Goal: Register for event/course

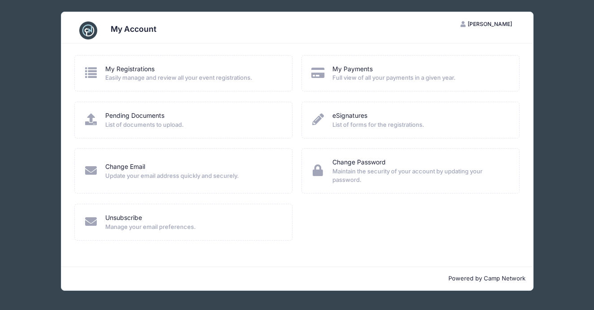
click at [136, 109] on div "Pending Documents List of documents to upload." at bounding box center [183, 120] width 219 height 36
click at [132, 117] on link "Pending Documents" at bounding box center [134, 115] width 59 height 9
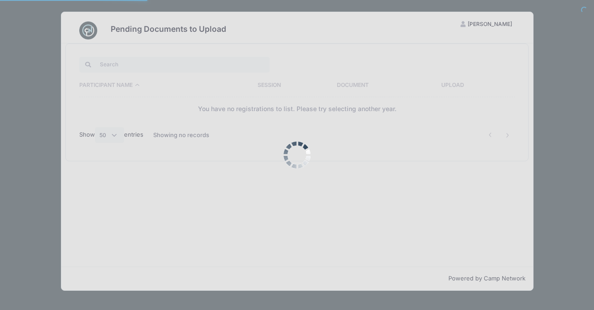
select select "50"
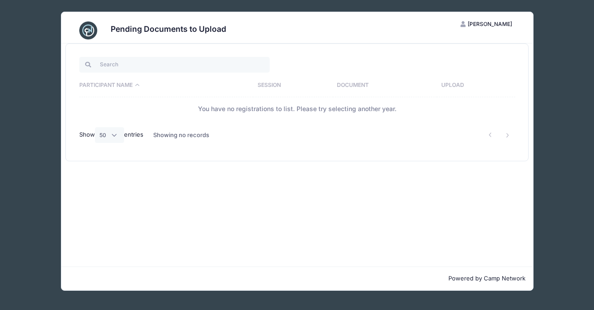
click at [270, 83] on th "Session" at bounding box center [292, 85] width 79 height 23
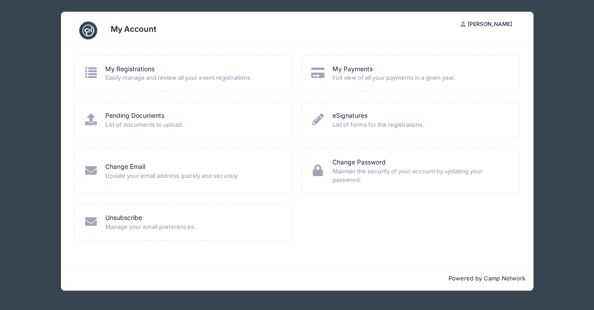
click at [485, 23] on span "[PERSON_NAME]" at bounding box center [490, 24] width 44 height 7
click at [121, 69] on link "My Registrations" at bounding box center [129, 69] width 49 height 9
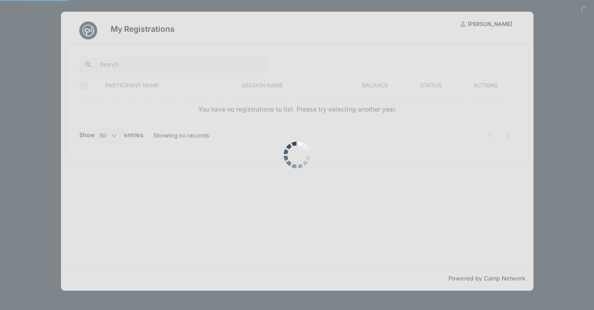
select select "50"
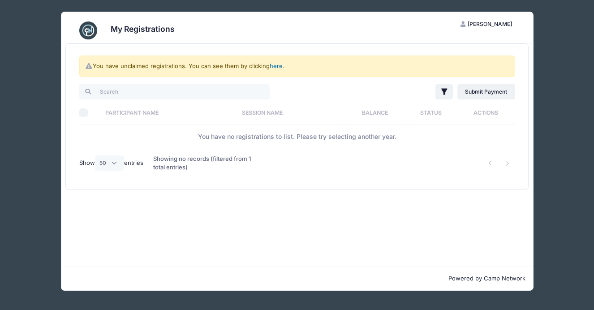
click at [276, 65] on link "here" at bounding box center [276, 65] width 13 height 7
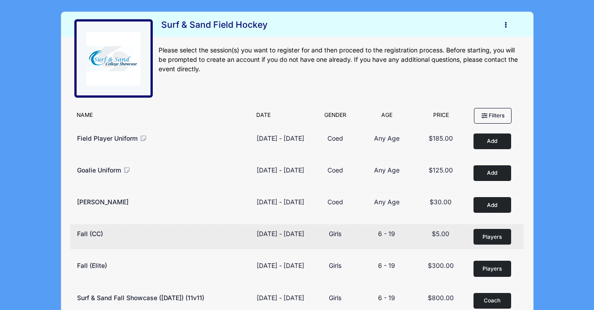
click at [491, 241] on span "Players" at bounding box center [492, 237] width 19 height 8
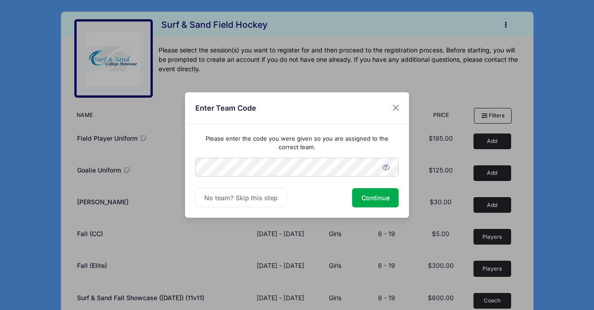
click at [191, 154] on div "Please enter the code you were given so you are assigned to the correct team. C…" at bounding box center [297, 171] width 224 height 94
click at [379, 195] on button "Continue" at bounding box center [375, 197] width 47 height 19
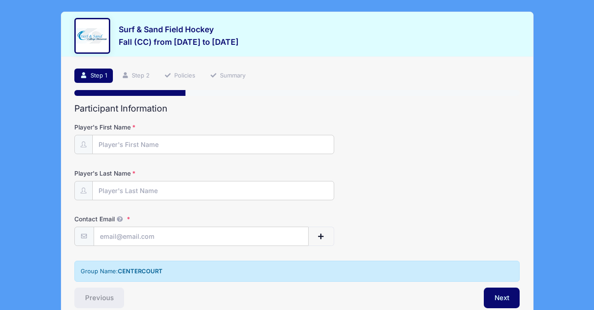
type input "[PERSON_NAME]"
type input "Brunhouse"
type input "[EMAIL_ADDRESS][DOMAIN_NAME]"
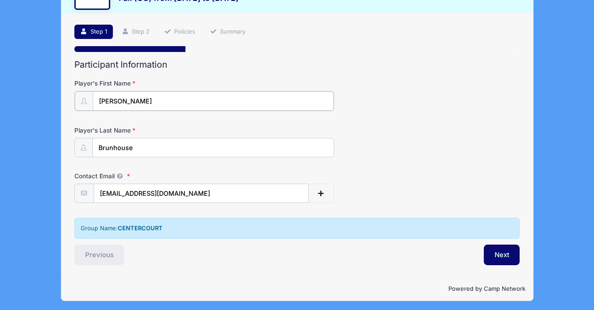
scroll to position [46, 0]
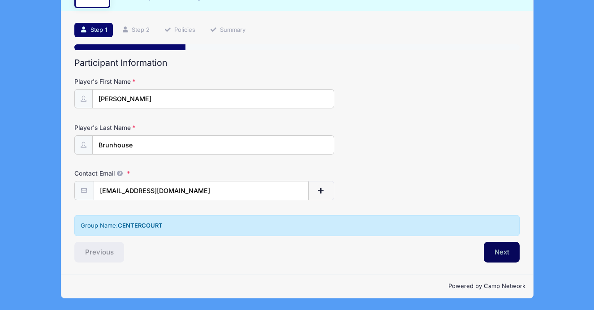
click at [498, 253] on button "Next" at bounding box center [502, 252] width 36 height 21
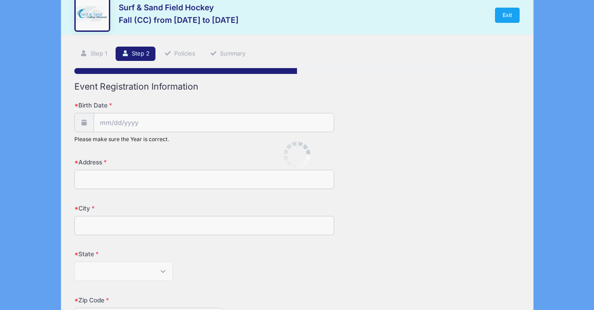
scroll to position [0, 0]
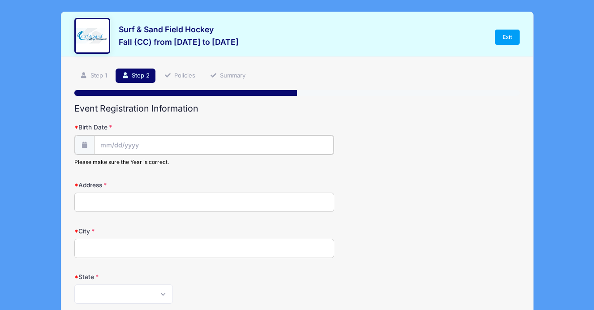
click at [118, 144] on input "Birth Date" at bounding box center [214, 144] width 240 height 19
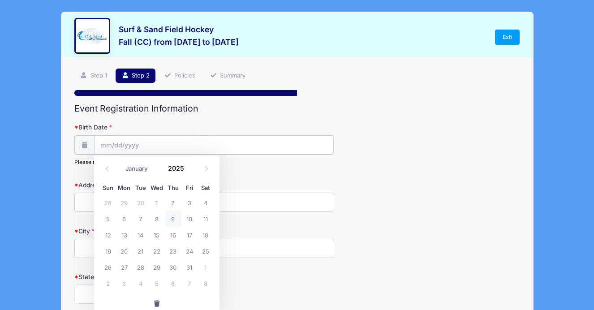
click at [118, 144] on input "Birth Date" at bounding box center [214, 144] width 240 height 19
click at [99, 144] on input "Birth Date" at bounding box center [214, 144] width 240 height 19
click at [213, 170] on span at bounding box center [206, 168] width 15 height 15
click at [212, 170] on span at bounding box center [206, 168] width 15 height 15
select select "11"
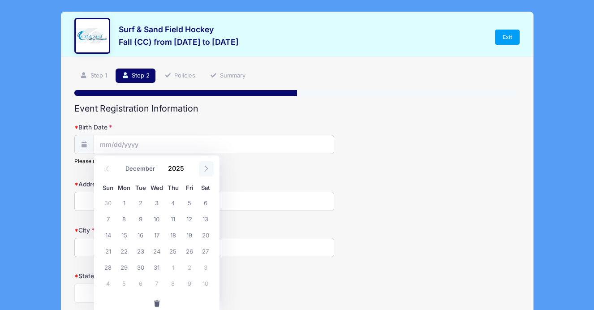
click at [212, 170] on span at bounding box center [206, 168] width 15 height 15
type input "2026"
select select "0"
click at [110, 173] on span at bounding box center [107, 168] width 15 height 15
type input "2025"
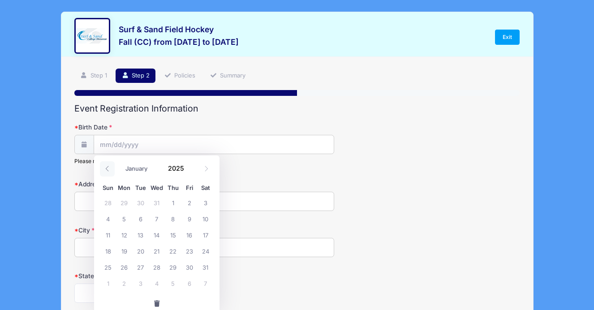
select select "11"
click at [191, 234] on span "19" at bounding box center [189, 235] width 16 height 16
type input "[DATE]"
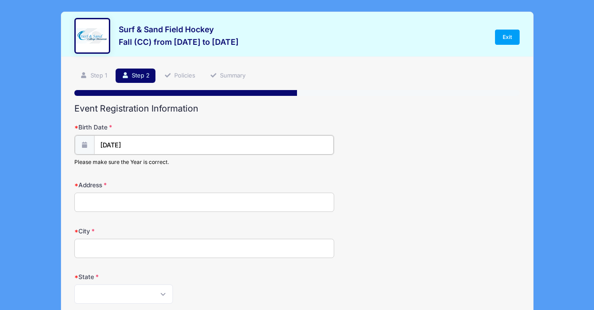
click at [140, 143] on input "[DATE]" at bounding box center [214, 144] width 240 height 19
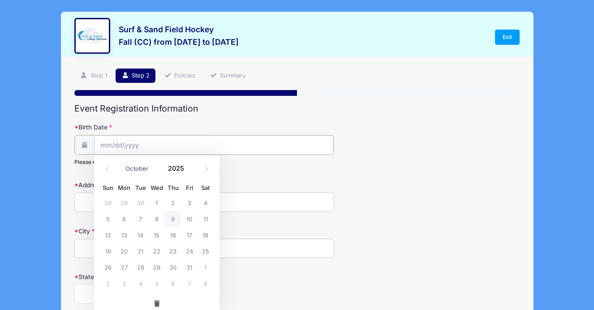
click at [140, 143] on input "Birth Date" at bounding box center [214, 144] width 240 height 19
click at [208, 171] on icon at bounding box center [207, 169] width 6 height 6
select select "11"
click at [191, 237] on span "19" at bounding box center [189, 235] width 16 height 16
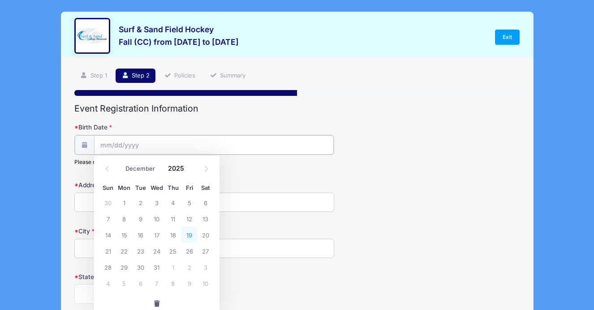
type input "[DATE]"
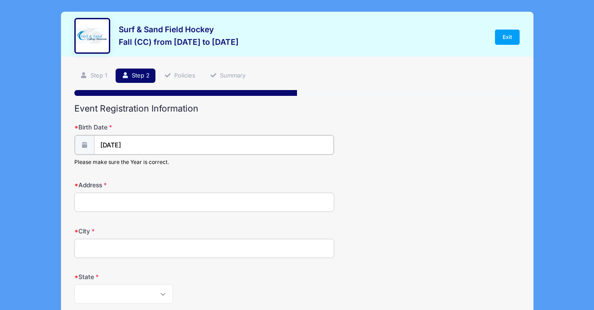
click at [161, 148] on input "[DATE]" at bounding box center [214, 144] width 240 height 19
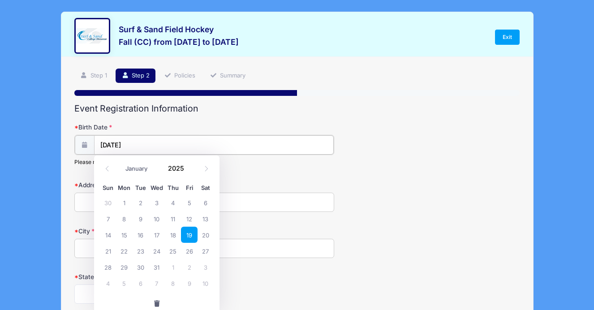
click at [161, 148] on input "[DATE]" at bounding box center [214, 144] width 240 height 19
click at [135, 143] on input "[DATE]" at bounding box center [214, 144] width 240 height 19
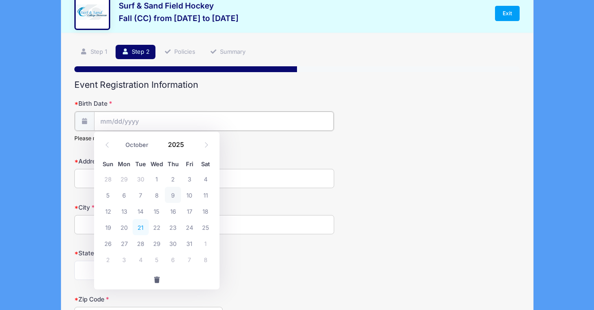
scroll to position [28, 0]
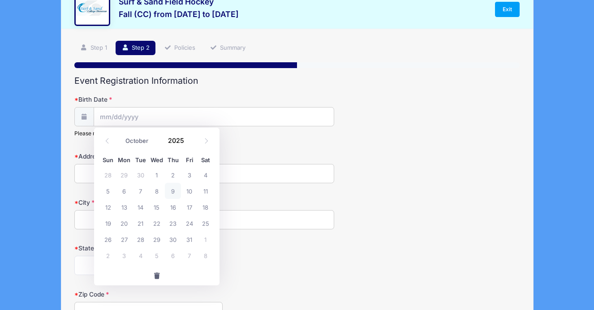
click at [156, 276] on span "button" at bounding box center [157, 276] width 8 height 6
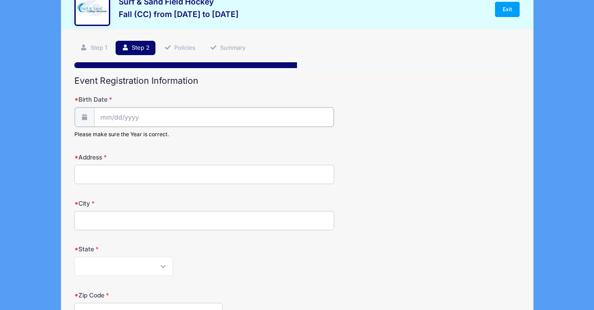
click at [120, 118] on input "Birth Date" at bounding box center [214, 117] width 240 height 19
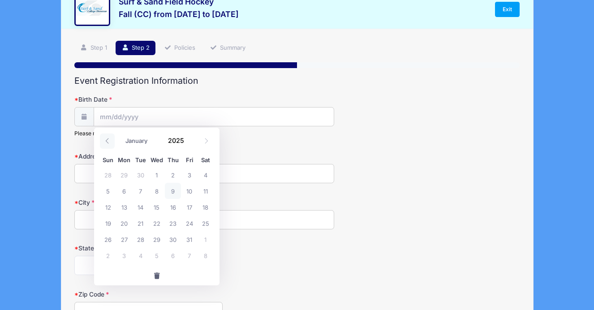
click at [106, 139] on icon at bounding box center [107, 141] width 6 height 6
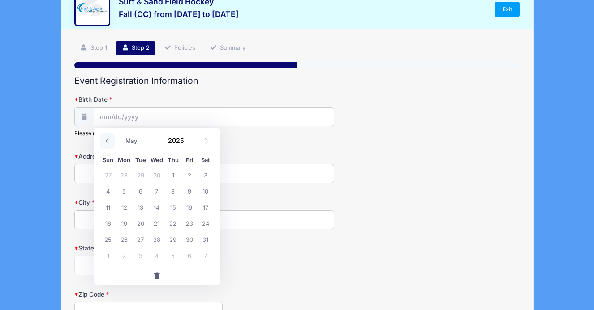
click at [106, 139] on icon at bounding box center [107, 141] width 6 height 6
select select "0"
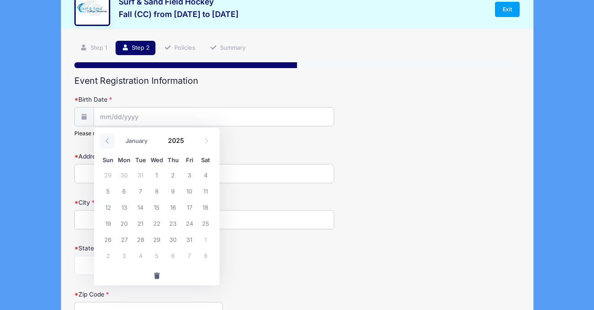
click at [106, 139] on icon at bounding box center [107, 141] width 6 height 6
type input "2024"
click at [106, 139] on icon at bounding box center [107, 141] width 6 height 6
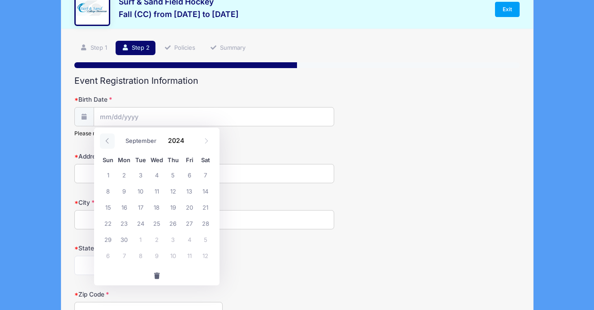
click at [106, 139] on icon at bounding box center [107, 141] width 6 height 6
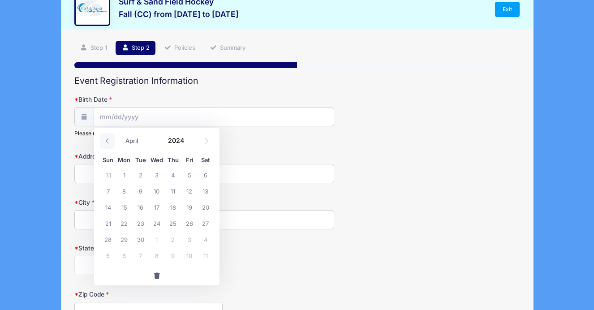
click at [106, 139] on icon at bounding box center [107, 141] width 6 height 6
select select "0"
click at [106, 139] on icon at bounding box center [107, 141] width 6 height 6
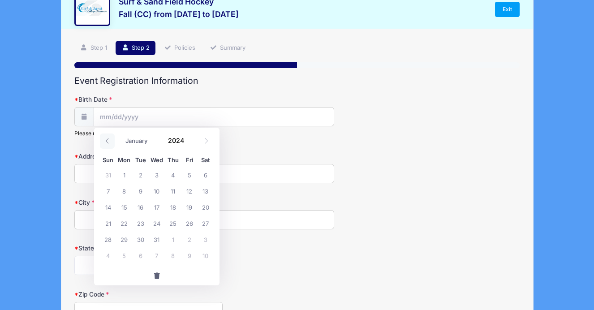
type input "2023"
click at [106, 139] on icon at bounding box center [107, 141] width 6 height 6
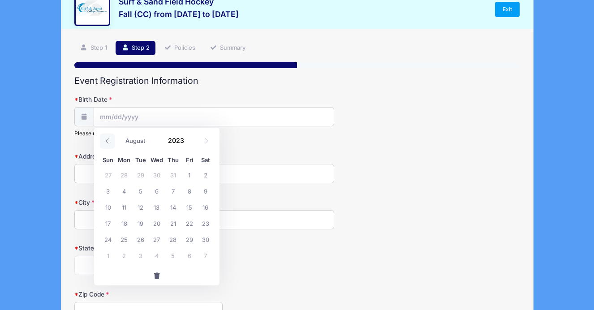
click at [106, 139] on icon at bounding box center [107, 141] width 6 height 6
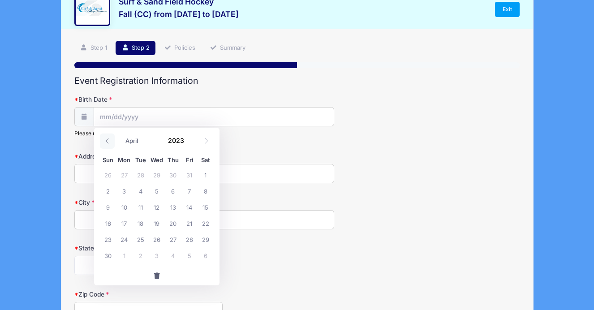
select select "2"
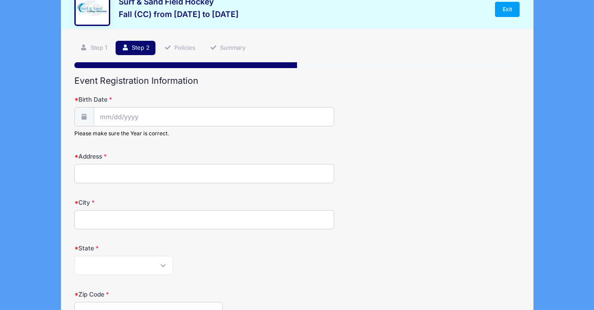
click at [84, 120] on span at bounding box center [84, 116] width 20 height 19
type input "2025"
click at [110, 120] on input "Birth Date" at bounding box center [214, 117] width 240 height 19
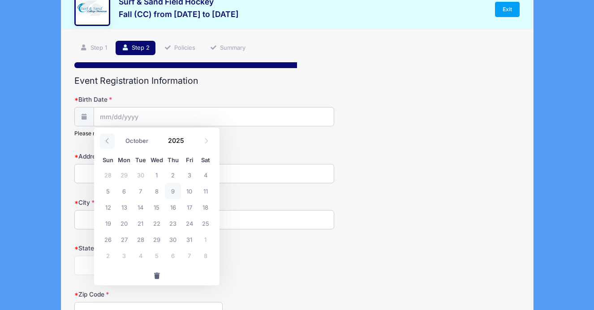
click at [104, 143] on icon at bounding box center [107, 141] width 6 height 6
click at [103, 143] on span at bounding box center [107, 141] width 15 height 15
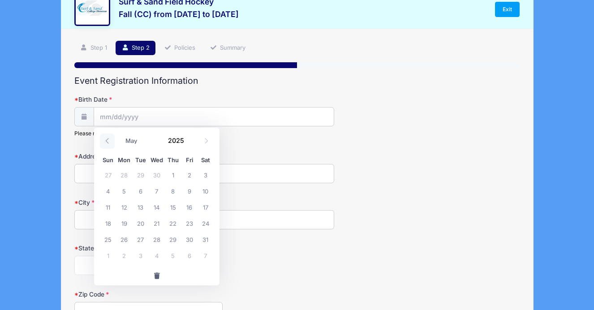
click at [103, 143] on span at bounding box center [107, 141] width 15 height 15
select select "0"
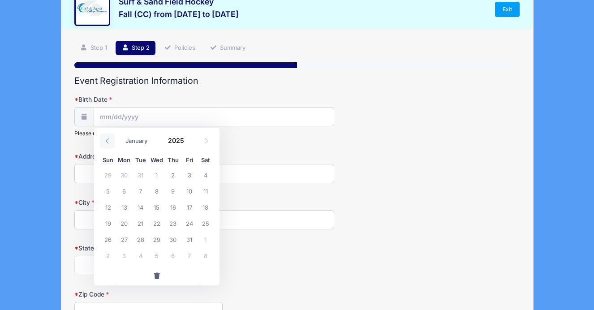
click at [103, 143] on span at bounding box center [107, 141] width 15 height 15
type input "2024"
click at [103, 143] on span at bounding box center [107, 141] width 15 height 15
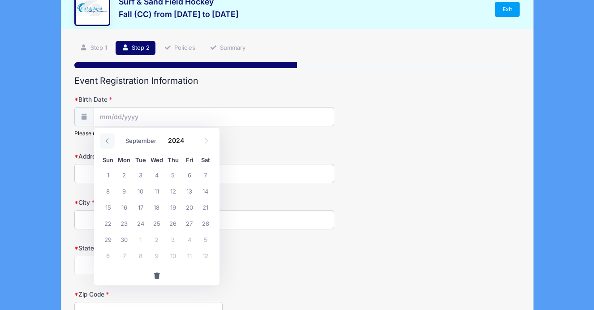
click at [103, 143] on span at bounding box center [107, 141] width 15 height 15
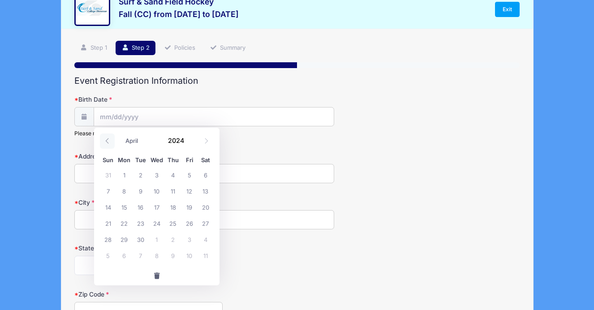
click at [103, 143] on span at bounding box center [107, 141] width 15 height 15
select select "0"
click at [103, 143] on span at bounding box center [107, 141] width 15 height 15
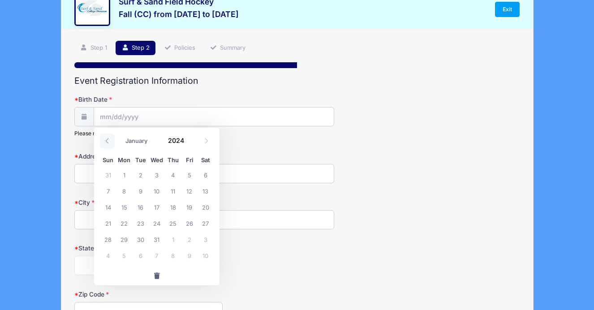
type input "2023"
click at [103, 143] on span at bounding box center [107, 141] width 15 height 15
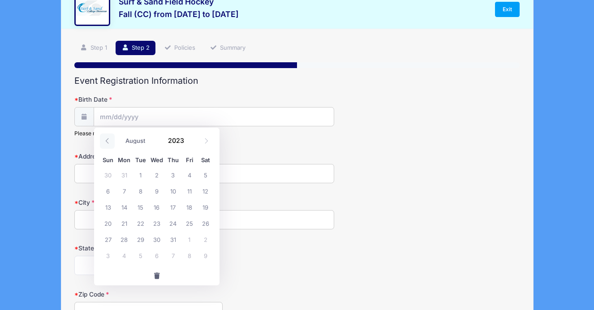
click at [103, 143] on span at bounding box center [107, 141] width 15 height 15
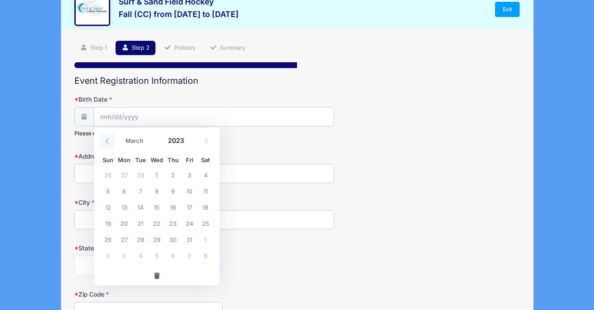
click at [103, 143] on span at bounding box center [107, 141] width 15 height 15
select select "0"
click at [103, 143] on span at bounding box center [107, 141] width 15 height 15
type input "2022"
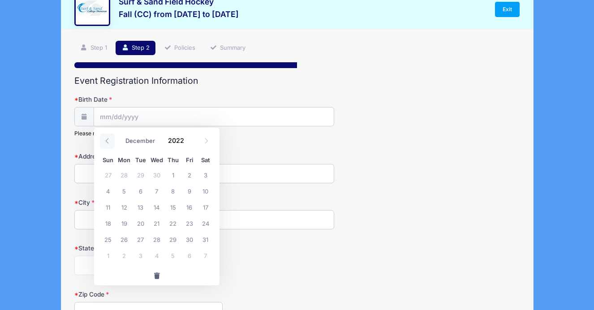
click at [103, 143] on span at bounding box center [107, 141] width 15 height 15
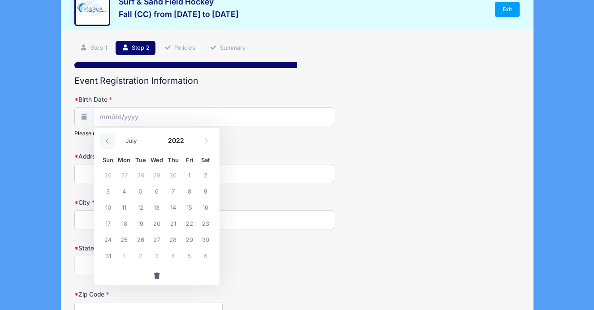
click at [103, 143] on span at bounding box center [107, 141] width 15 height 15
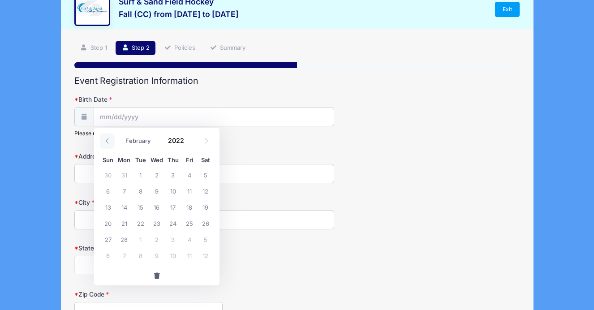
click at [103, 143] on span at bounding box center [107, 141] width 15 height 15
select select "0"
click at [103, 143] on span at bounding box center [107, 141] width 15 height 15
type input "2021"
click at [103, 143] on span at bounding box center [107, 141] width 15 height 15
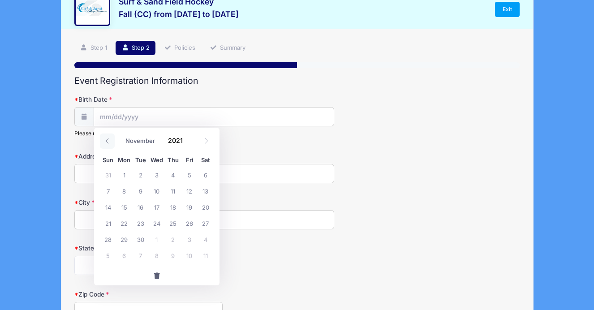
click at [103, 143] on span at bounding box center [107, 141] width 15 height 15
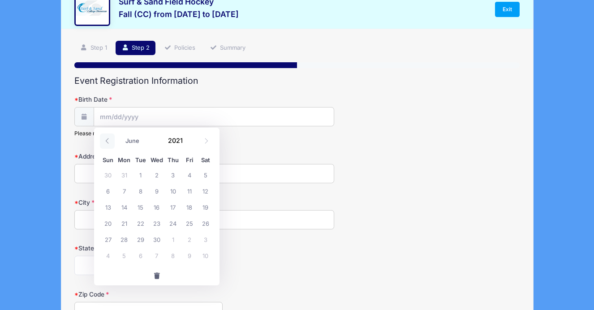
click at [103, 143] on span at bounding box center [107, 141] width 15 height 15
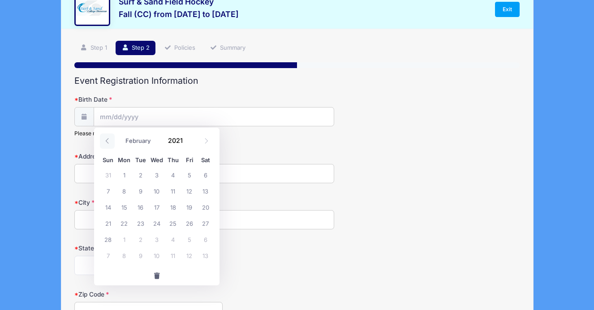
select select "0"
click at [103, 143] on span at bounding box center [107, 141] width 15 height 15
type input "2020"
click at [103, 143] on span at bounding box center [107, 141] width 15 height 15
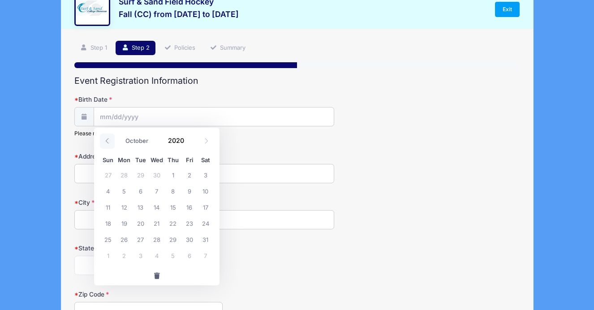
click at [103, 143] on span at bounding box center [107, 141] width 15 height 15
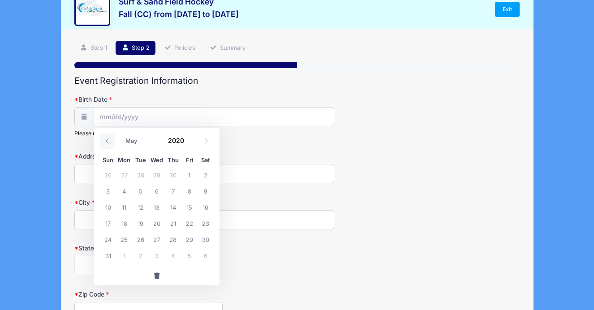
click at [103, 143] on span at bounding box center [107, 141] width 15 height 15
select select "0"
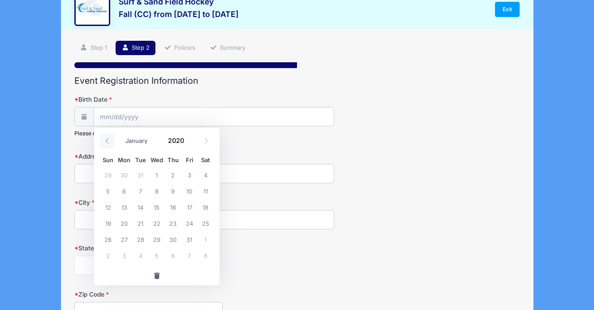
click at [103, 143] on span at bounding box center [107, 141] width 15 height 15
type input "2019"
click at [103, 143] on span at bounding box center [107, 141] width 15 height 15
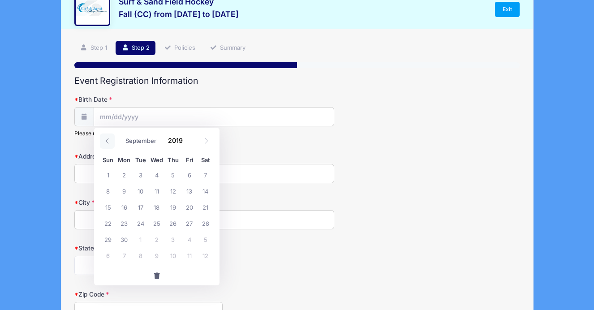
click at [103, 143] on span at bounding box center [107, 141] width 15 height 15
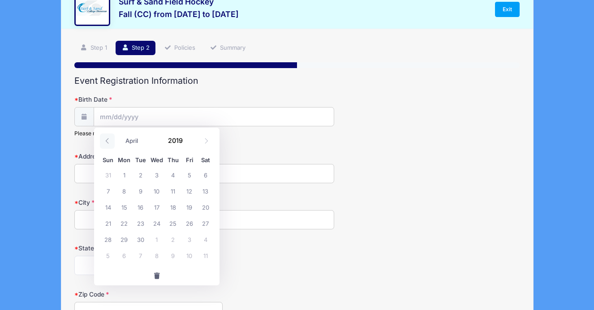
click at [103, 143] on span at bounding box center [107, 141] width 15 height 15
select select "0"
click at [103, 143] on span at bounding box center [107, 141] width 15 height 15
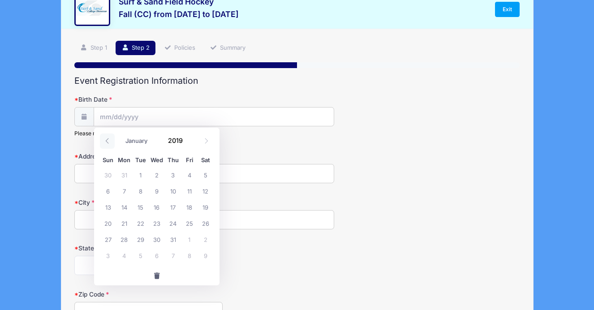
type input "2018"
click at [103, 143] on span at bounding box center [107, 141] width 15 height 15
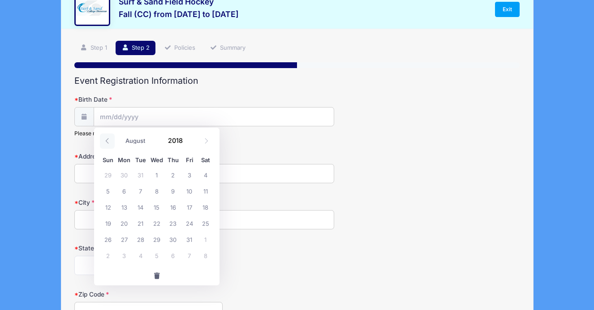
click at [103, 143] on span at bounding box center [107, 141] width 15 height 15
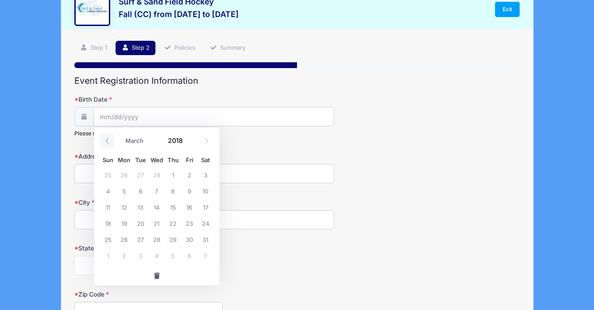
click at [103, 143] on span at bounding box center [107, 141] width 15 height 15
select select "0"
click at [103, 143] on span at bounding box center [107, 141] width 15 height 15
type input "2017"
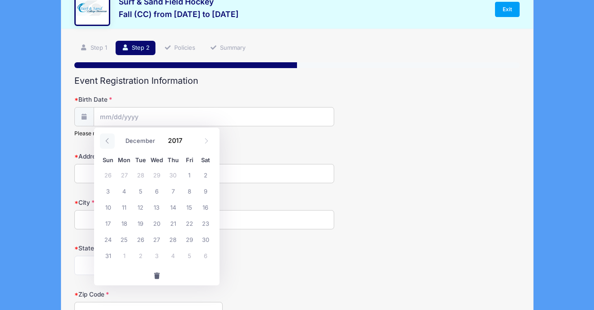
click at [103, 143] on span at bounding box center [107, 141] width 15 height 15
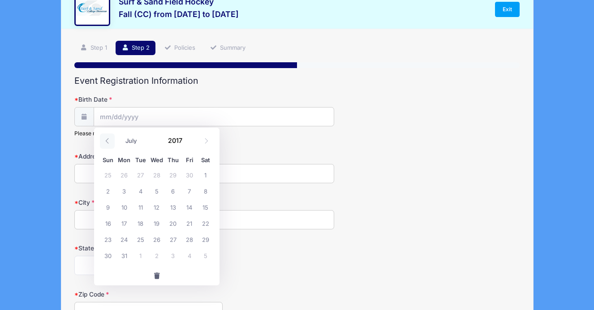
click at [103, 143] on span at bounding box center [107, 141] width 15 height 15
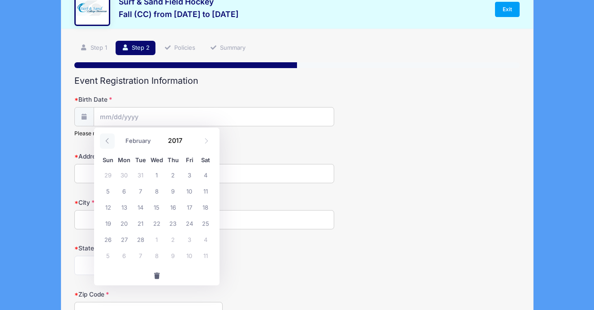
click at [103, 143] on span at bounding box center [107, 141] width 15 height 15
select select "0"
click at [103, 143] on span at bounding box center [107, 141] width 15 height 15
type input "2016"
click at [103, 143] on span at bounding box center [107, 141] width 15 height 15
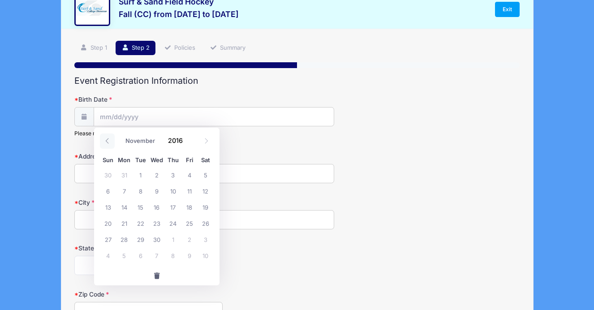
click at [103, 143] on span at bounding box center [107, 141] width 15 height 15
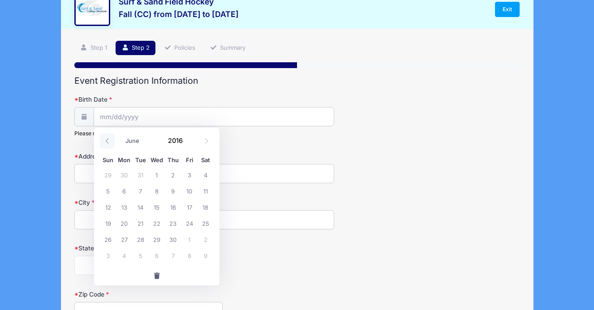
click at [103, 143] on span at bounding box center [107, 141] width 15 height 15
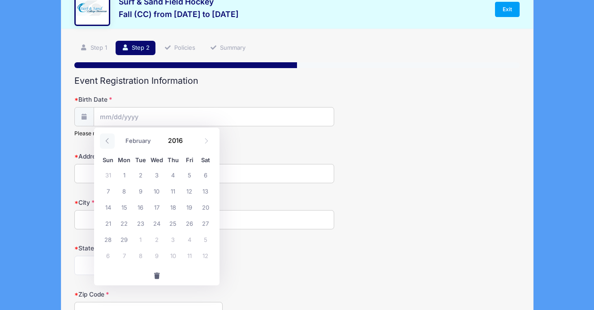
select select "0"
click at [103, 143] on span at bounding box center [107, 141] width 15 height 15
type input "2015"
click at [103, 143] on span at bounding box center [107, 141] width 15 height 15
click at [208, 140] on icon at bounding box center [207, 141] width 6 height 6
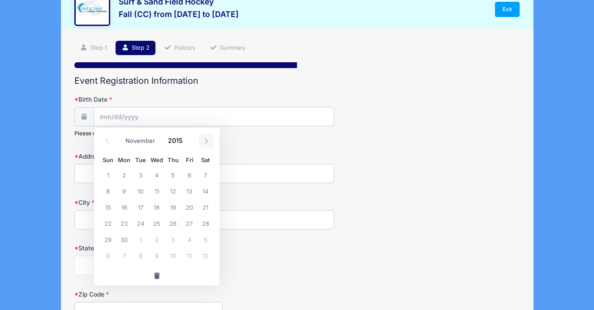
select select "11"
click at [204, 205] on span "19" at bounding box center [206, 207] width 16 height 16
type input "[DATE]"
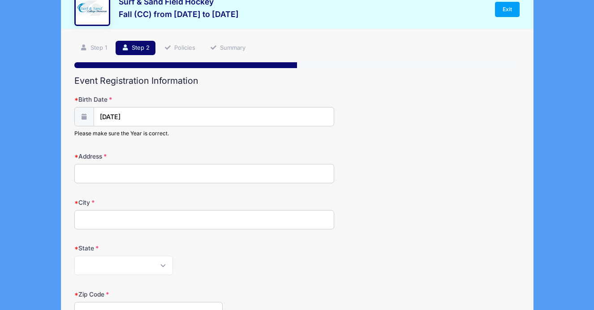
click at [108, 173] on input "Address" at bounding box center [204, 173] width 260 height 19
type input "[STREET_ADDRESS][PERSON_NAME]"
type input "[GEOGRAPHIC_DATA]"
select select "NJ"
type input "07924"
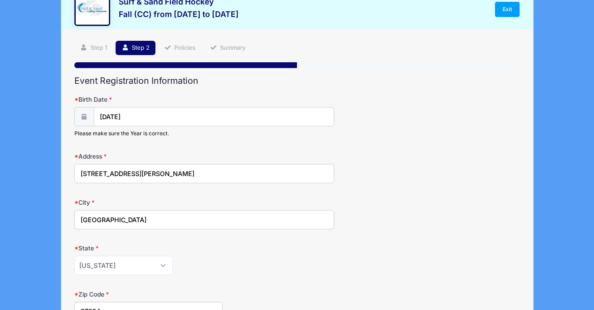
type input "[PHONE_NUMBER]"
type input "[EMAIL_ADDRESS][DOMAIN_NAME]"
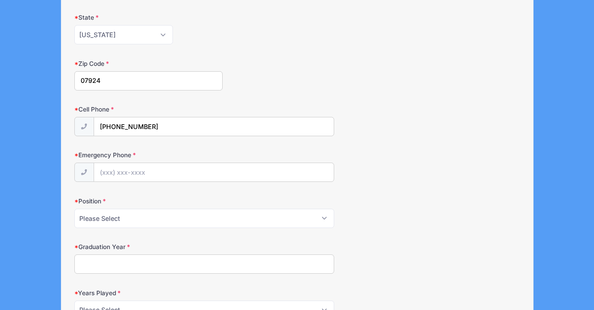
scroll to position [265, 0]
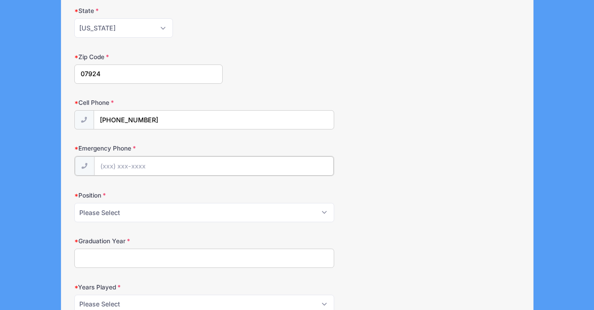
click at [126, 171] on input "Emergency Phone" at bounding box center [214, 165] width 240 height 19
type input "[PHONE_NUMBER]"
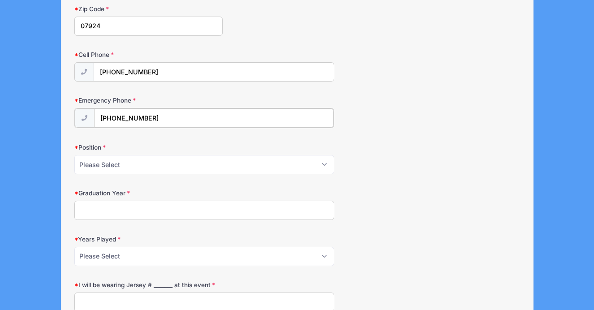
scroll to position [315, 0]
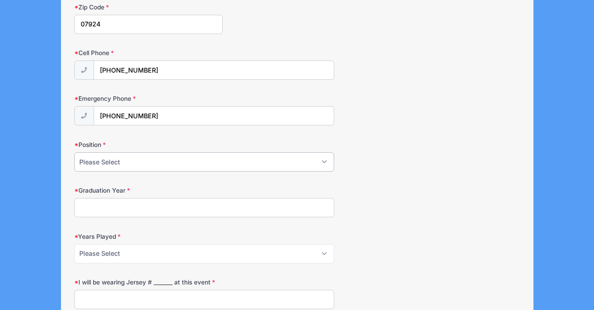
click at [131, 161] on select "Please Select Forward Midfielder Fullback Goalie" at bounding box center [204, 161] width 260 height 19
select select "Midfielder"
click at [74, 152] on select "Please Select Forward Midfielder Fullback Goalie" at bounding box center [204, 161] width 260 height 19
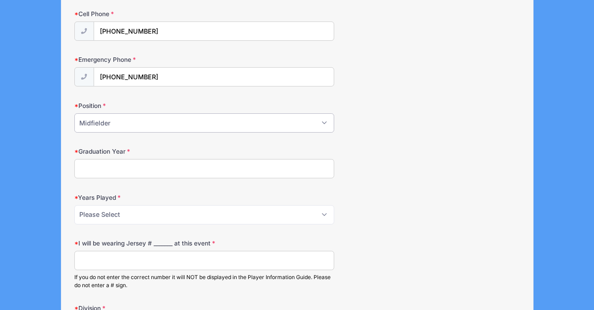
scroll to position [356, 0]
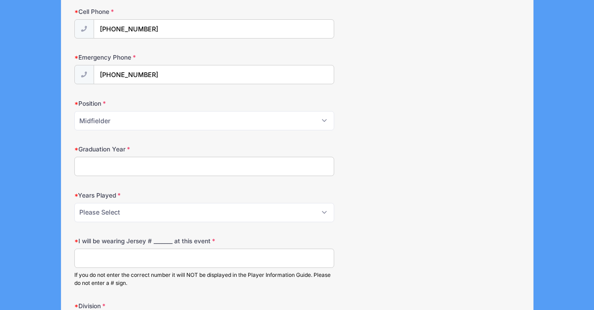
click at [122, 168] on input "Graduation Year" at bounding box center [204, 166] width 260 height 19
type input "2034"
click at [136, 207] on select "Please Select 1 2 3 4 5 6 7 8 9 10+" at bounding box center [204, 212] width 260 height 19
select select "2"
click at [74, 203] on select "Please Select 1 2 3 4 5 6 7 8 9 10+" at bounding box center [204, 212] width 260 height 19
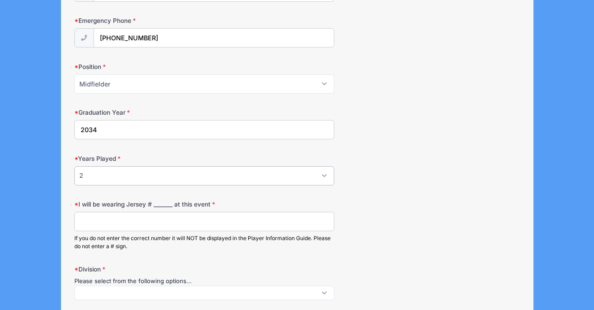
scroll to position [400, 0]
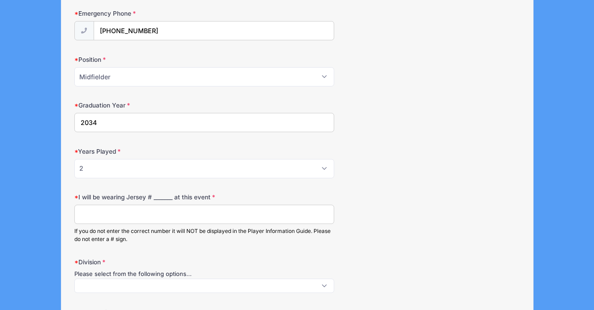
click at [126, 215] on input "I will be wearing Jersey # _______ at this event" at bounding box center [204, 214] width 260 height 19
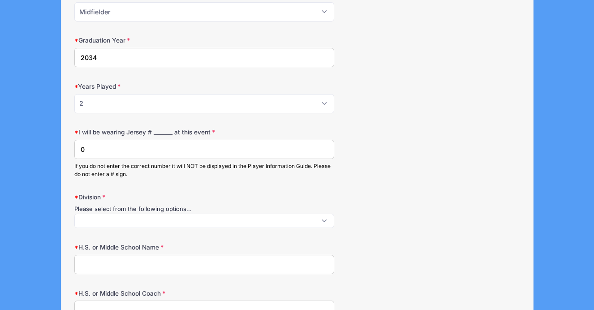
scroll to position [468, 0]
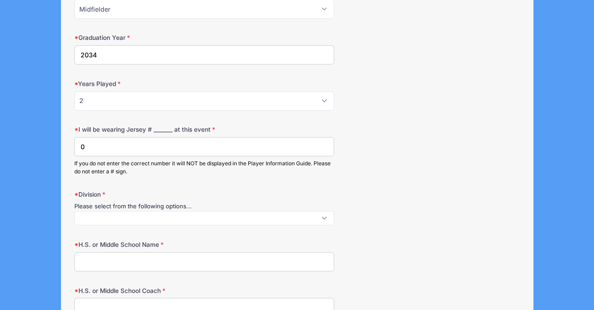
type input "0"
click at [125, 222] on span at bounding box center [204, 218] width 260 height 14
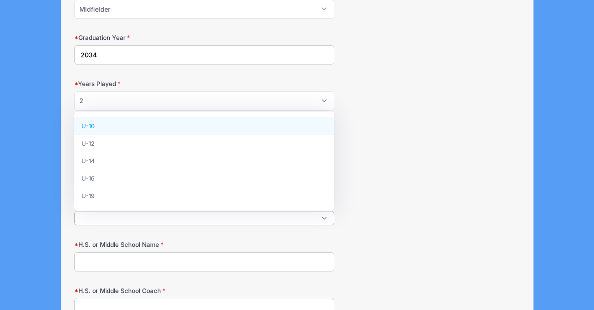
select select "U-10"
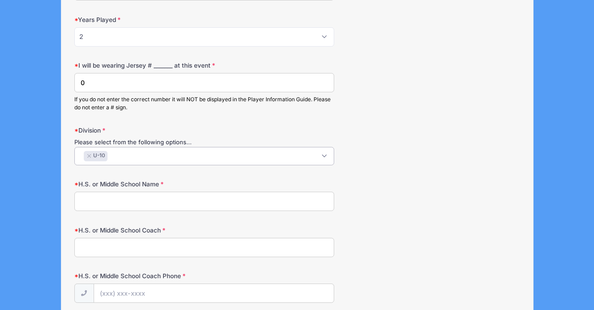
scroll to position [540, 0]
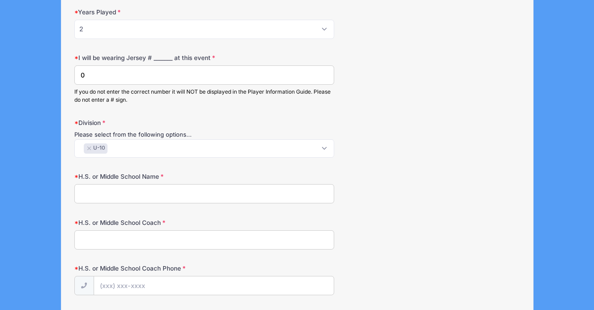
click at [102, 194] on input "H.S. or Middle School Name" at bounding box center [204, 193] width 260 height 19
type input "n/a"
click at [111, 246] on input "H.S. or Middle School Coach" at bounding box center [204, 239] width 260 height 19
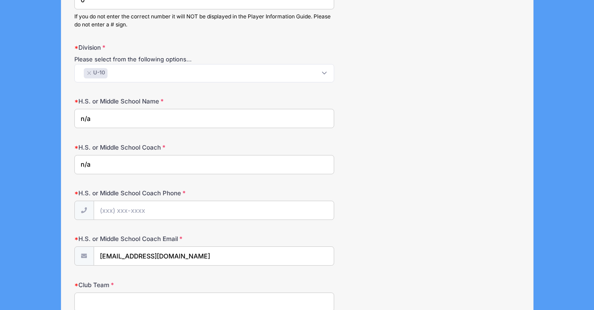
scroll to position [634, 0]
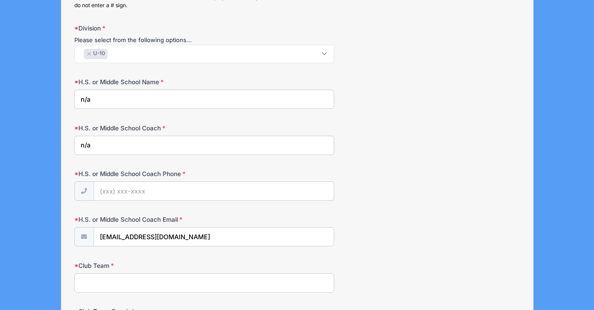
type input "n/a"
click at [135, 188] on input "H.S. or Middle School Coach Phone" at bounding box center [214, 191] width 240 height 19
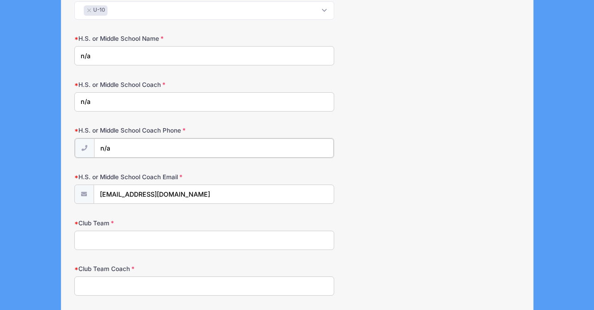
scroll to position [689, 0]
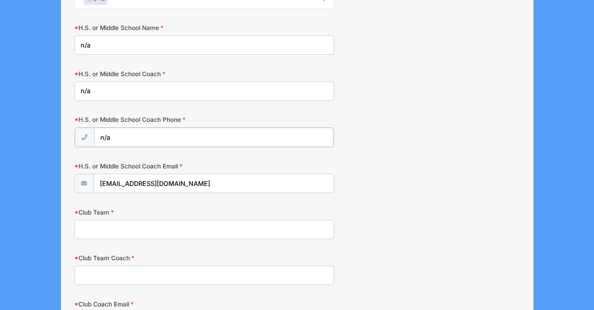
type input "n/a"
drag, startPoint x: 192, startPoint y: 184, endPoint x: 109, endPoint y: 173, distance: 83.6
click at [109, 173] on div "[EMAIL_ADDRESS][DOMAIN_NAME]" at bounding box center [204, 183] width 260 height 20
type input "n/a"
click at [99, 228] on input "Club Team" at bounding box center [204, 228] width 260 height 19
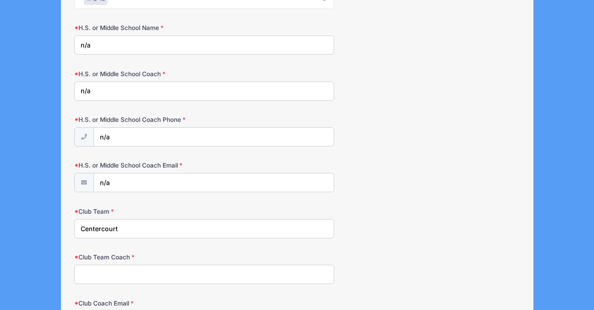
type input "Centercourt"
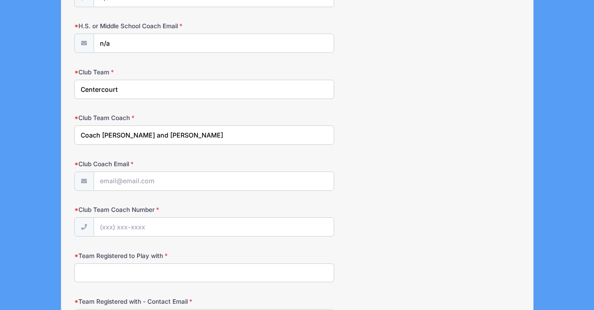
scroll to position [829, 0]
type input "Coach [PERSON_NAME] and [PERSON_NAME]"
click at [116, 178] on input "Club Coach Email" at bounding box center [214, 181] width 240 height 19
paste input "[EMAIL_ADDRESS][DOMAIN_NAME]"
type input "[EMAIL_ADDRESS][DOMAIN_NAME]"
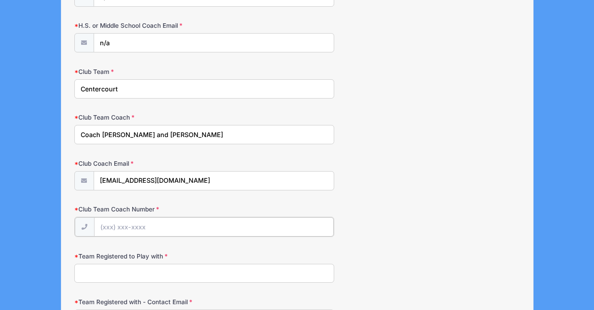
click at [124, 230] on input "Club Team Coach Number" at bounding box center [214, 226] width 240 height 19
type input "n/a"
click at [109, 280] on input "Team Registered to Play with" at bounding box center [204, 272] width 260 height 19
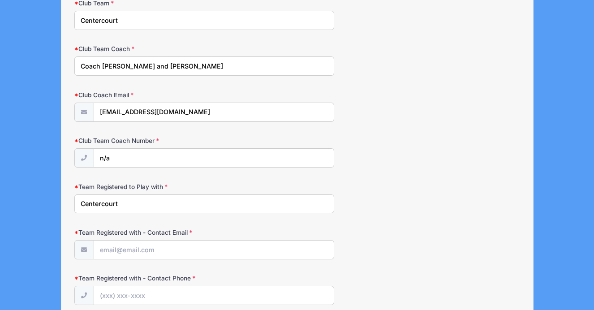
scroll to position [900, 0]
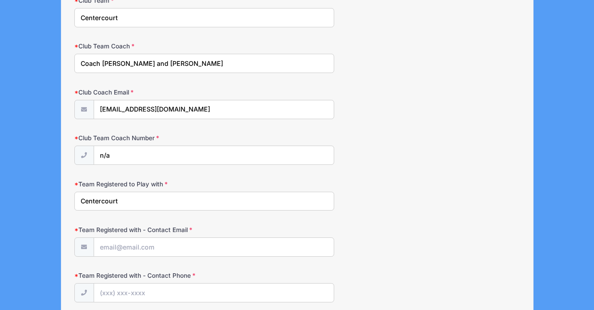
type input "Centercourt"
click at [120, 254] on input "Team Registered with - Contact Email" at bounding box center [214, 247] width 240 height 19
paste input "[EMAIL_ADDRESS][DOMAIN_NAME]"
type input "[EMAIL_ADDRESS][DOMAIN_NAME]"
click at [118, 294] on input "Team Registered with - Contact Phone" at bounding box center [214, 293] width 240 height 19
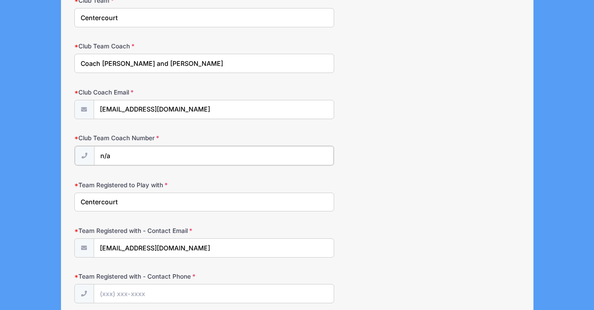
drag, startPoint x: 122, startPoint y: 152, endPoint x: 88, endPoint y: 143, distance: 35.0
click at [92, 144] on div "Club Team Coach Number n/a" at bounding box center [297, 150] width 446 height 32
paste input "[PHONE_NUMBER]"
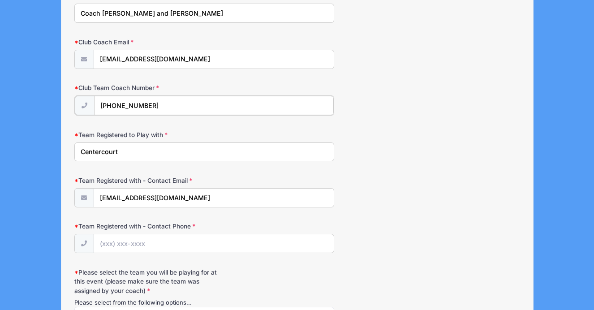
scroll to position [955, 0]
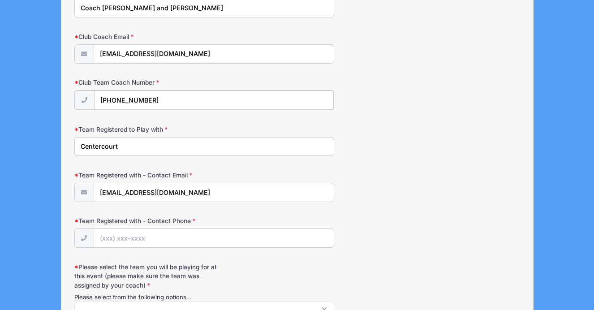
type input "[PHONE_NUMBER]"
click at [106, 234] on input "Team Registered with - Contact Phone" at bounding box center [214, 237] width 240 height 19
paste input "[PHONE_NUMBER]"
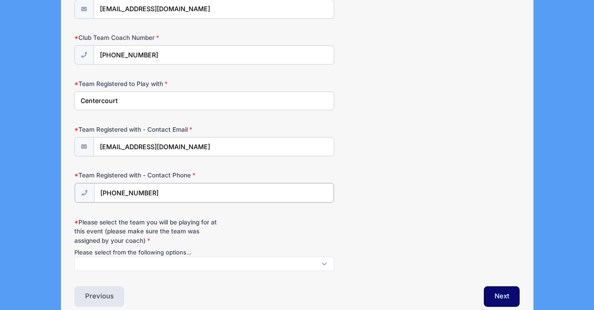
scroll to position [1044, 0]
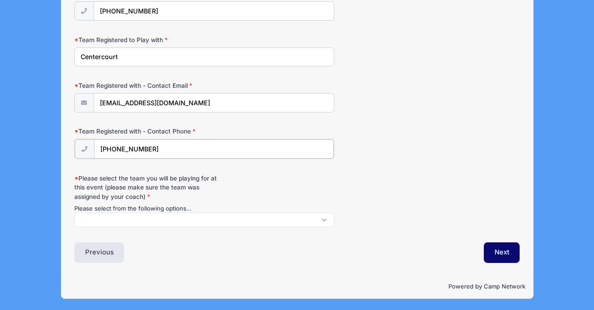
type input "[PHONE_NUMBER]"
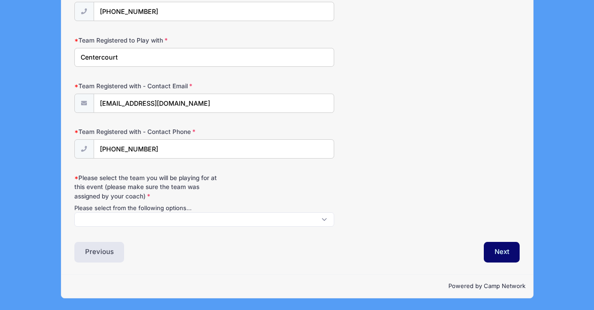
scroll to position [1043, 0]
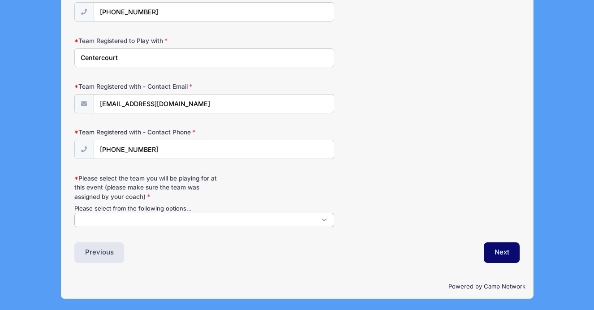
click at [115, 223] on span at bounding box center [204, 220] width 260 height 14
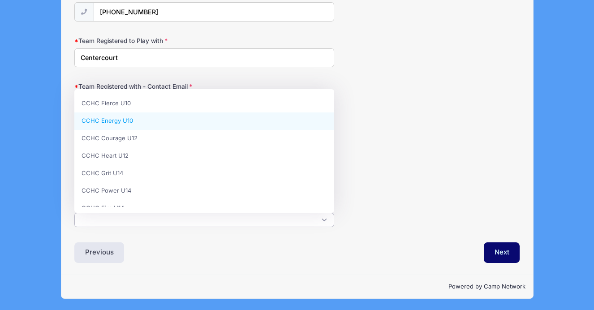
select select "CCHC Energy U10"
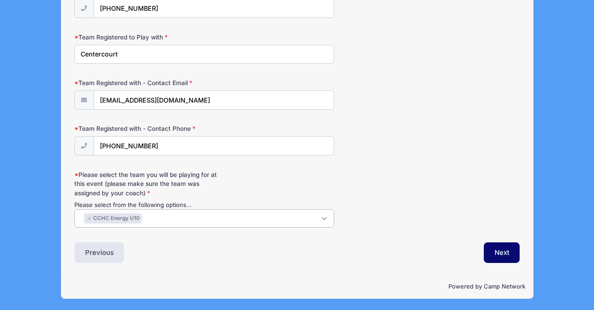
scroll to position [1027, 0]
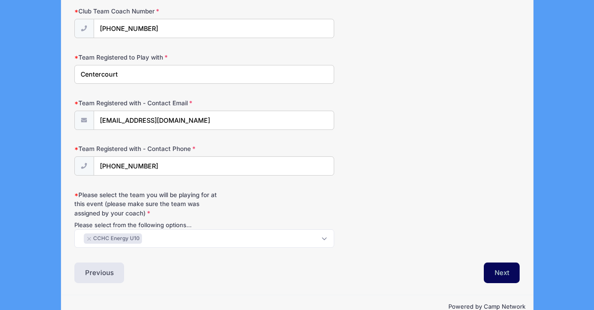
click at [506, 275] on button "Next" at bounding box center [502, 273] width 36 height 21
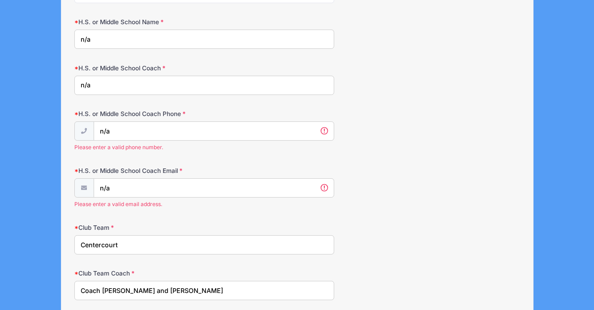
scroll to position [694, 0]
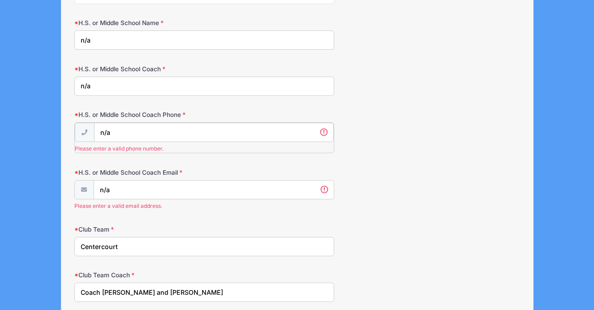
drag, startPoint x: 118, startPoint y: 130, endPoint x: 82, endPoint y: 121, distance: 36.8
click at [82, 122] on div "n/a Please enter a valid phone number." at bounding box center [204, 137] width 260 height 31
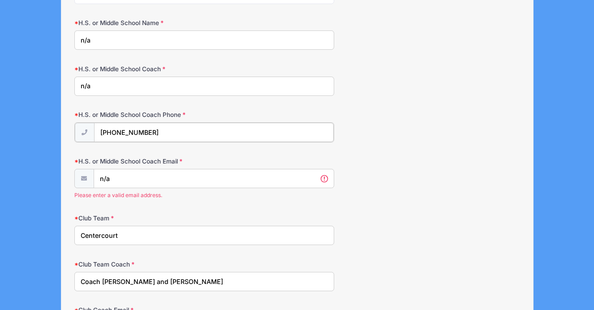
type input "[PHONE_NUMBER]"
click at [112, 180] on input "n/a" at bounding box center [214, 178] width 240 height 19
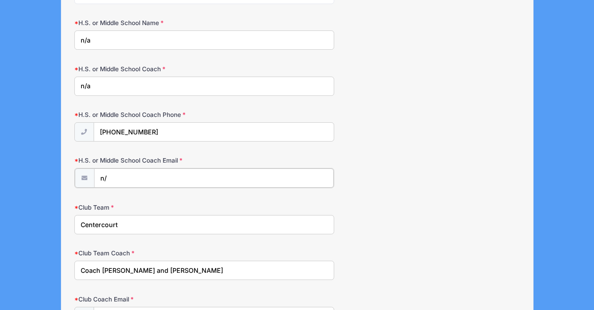
type input "n"
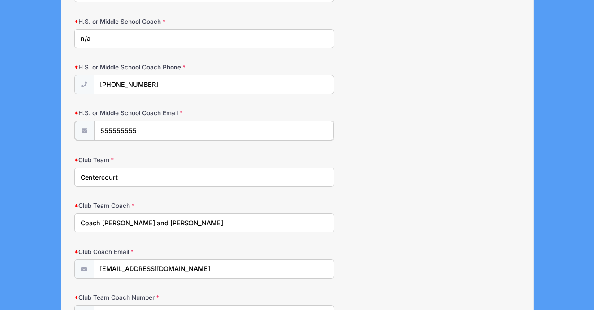
scroll to position [742, 0]
drag, startPoint x: 141, startPoint y: 132, endPoint x: 85, endPoint y: 127, distance: 56.7
click at [85, 127] on div "555555555" at bounding box center [204, 130] width 260 height 20
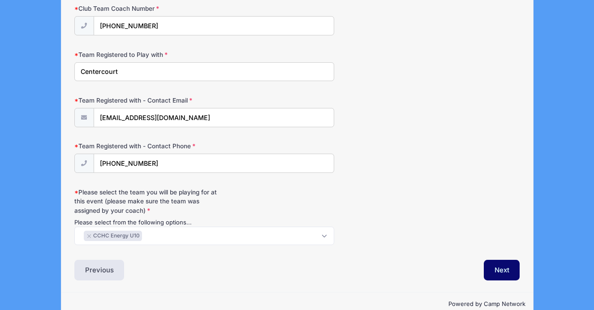
scroll to position [1048, 0]
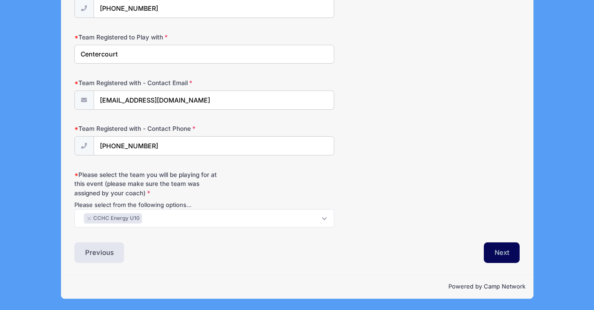
type input "[EMAIL_ADDRESS][DOMAIN_NAME]"
click at [492, 252] on button "Next" at bounding box center [502, 253] width 36 height 21
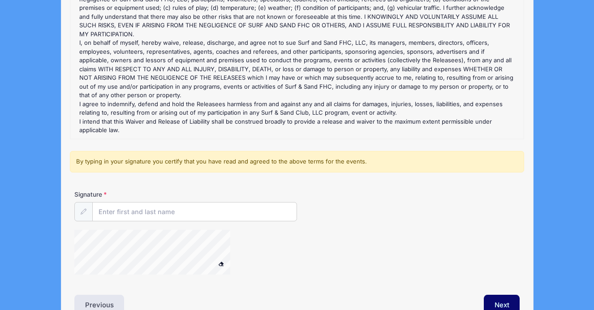
scroll to position [174, 0]
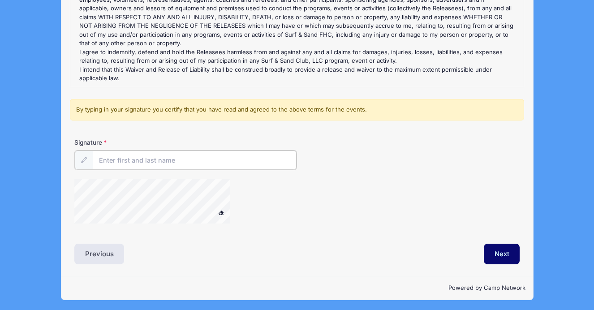
click at [163, 164] on input "Signature" at bounding box center [195, 160] width 204 height 19
type input "[PERSON_NAME]"
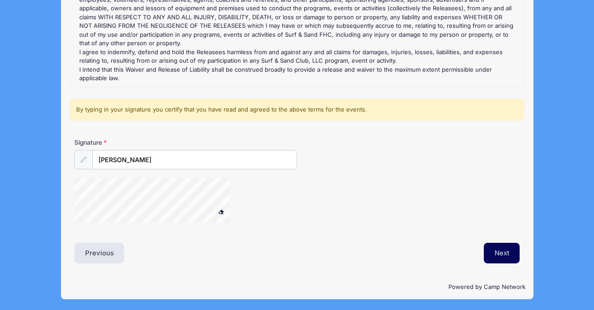
click at [498, 252] on button "Next" at bounding box center [502, 253] width 36 height 21
click at [504, 249] on button "Next" at bounding box center [502, 253] width 36 height 21
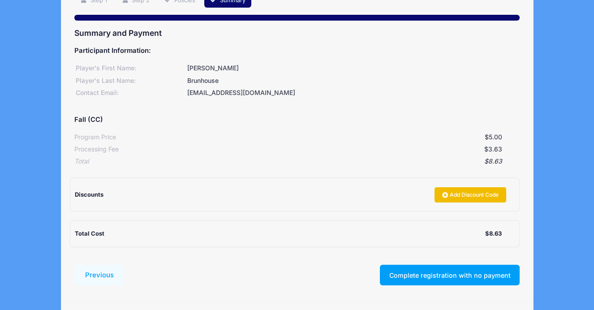
scroll to position [82, 0]
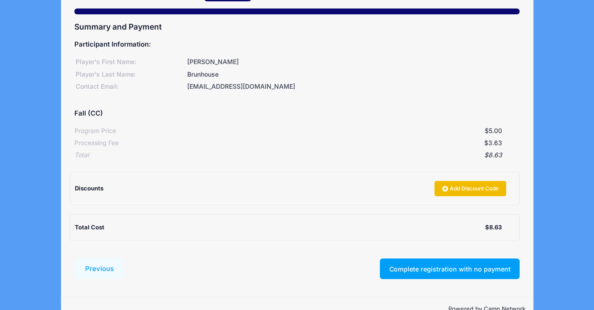
click at [472, 186] on link "Add Discount Code" at bounding box center [471, 188] width 72 height 15
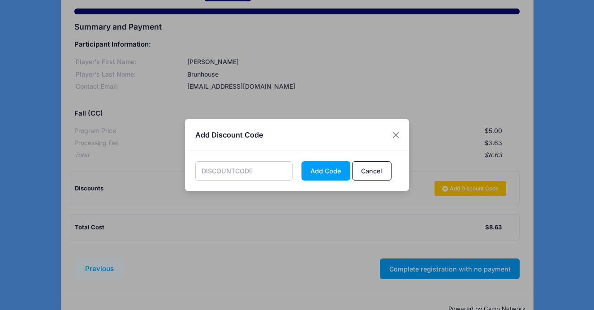
click at [239, 174] on input "text" at bounding box center [244, 170] width 98 height 19
paste input "b29c09"
type input "b29c09"
click at [334, 170] on button "Add Code" at bounding box center [326, 170] width 49 height 19
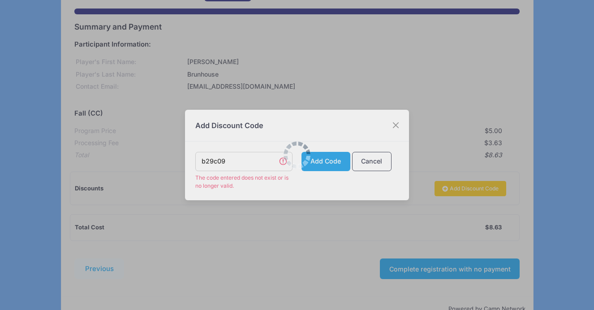
scroll to position [104, 0]
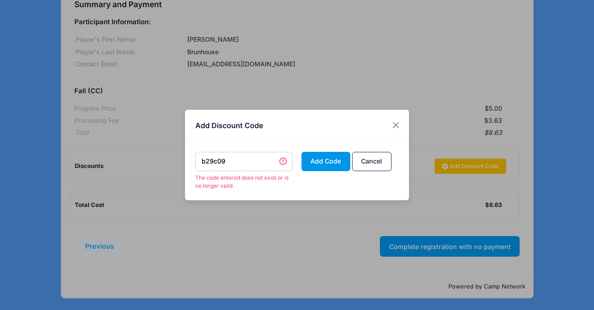
click at [330, 164] on button "Add Code" at bounding box center [326, 161] width 49 height 19
click at [398, 129] on button "Close" at bounding box center [396, 125] width 16 height 16
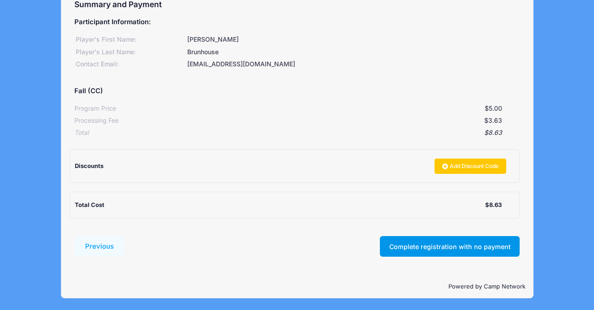
click at [407, 247] on button "Complete registration with no payment" at bounding box center [450, 246] width 140 height 21
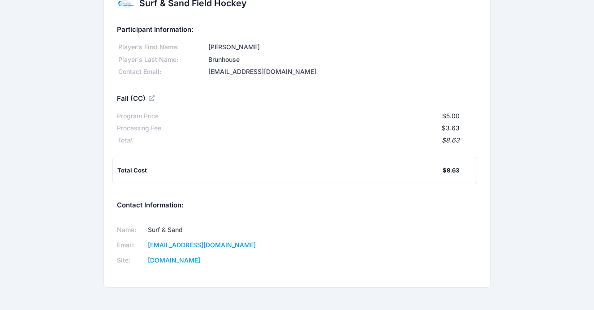
scroll to position [45, 0]
